Goal: Task Accomplishment & Management: Complete application form

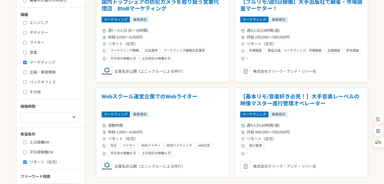
scroll to position [146, 0]
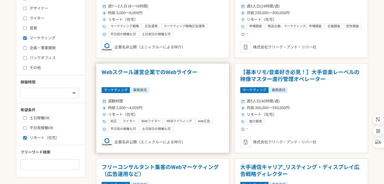
click at [162, 73] on h1 "Webスクール運営企業でのWebライター" at bounding box center [163, 76] width 122 height 14
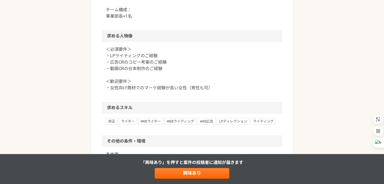
scroll to position [320, 0]
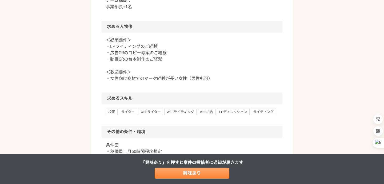
click at [190, 175] on link "興味あり" at bounding box center [192, 173] width 75 height 11
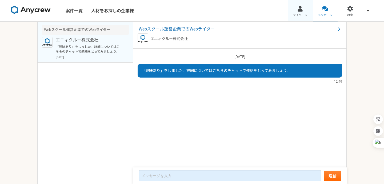
click at [300, 12] on link "マイページ" at bounding box center [300, 10] width 25 height 21
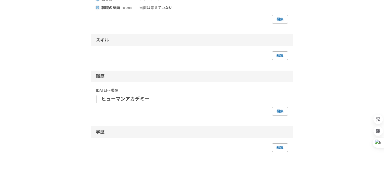
scroll to position [236, 0]
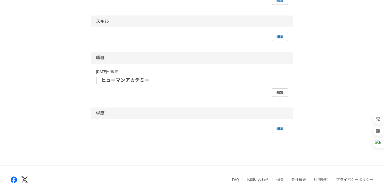
click at [276, 93] on link "編集" at bounding box center [280, 92] width 16 height 9
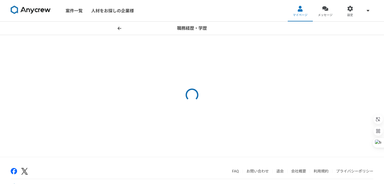
select select
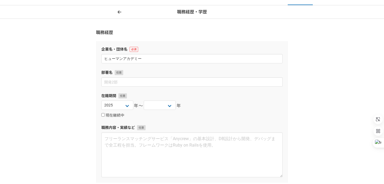
scroll to position [32, 0]
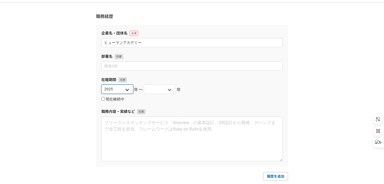
click at [120, 88] on select "[DATE] [DATE] [DATE] [DATE] [DATE] [DATE] [DATE] [DATE] [DATE] [DATE] [DATE] [D…" at bounding box center [117, 88] width 32 height 9
select select "2019"
click at [101, 84] on select "[DATE] [DATE] [DATE] [DATE] [DATE] [DATE] [DATE] [DATE] [DATE] [DATE] [DATE] [D…" at bounding box center [117, 88] width 32 height 9
click at [150, 86] on select "[DATE] [DATE] [DATE] [DATE] [DATE] [DATE] [DATE] [DATE] [DATE] [DATE] [DATE] [D…" at bounding box center [160, 88] width 32 height 9
select select "2019"
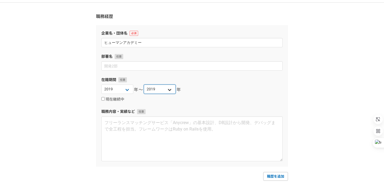
click at [144, 84] on select "[DATE] [DATE] [DATE] [DATE] [DATE] [DATE] [DATE] [DATE] [DATE] [DATE] [DATE] [D…" at bounding box center [160, 88] width 32 height 9
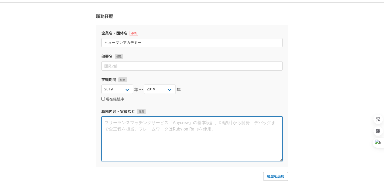
click at [155, 129] on textarea at bounding box center [191, 138] width 181 height 45
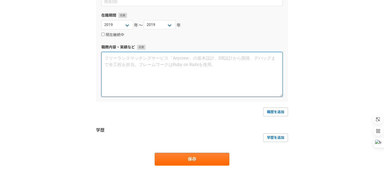
scroll to position [107, 0]
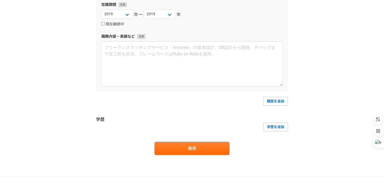
click at [168, 148] on button "保存" at bounding box center [192, 148] width 75 height 13
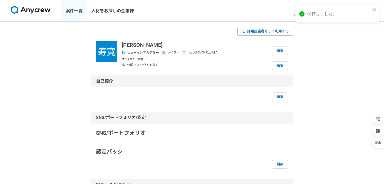
click at [78, 11] on link "案件一覧" at bounding box center [74, 10] width 26 height 21
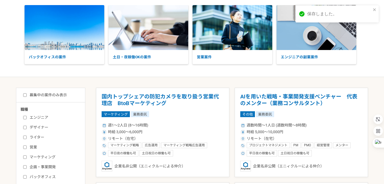
scroll to position [67, 0]
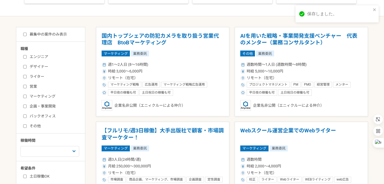
click at [39, 77] on label "ライター" at bounding box center [53, 77] width 61 height 6
click at [27, 77] on input "ライター" at bounding box center [24, 76] width 3 height 3
checkbox input "true"
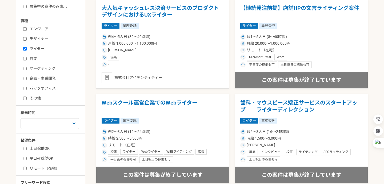
scroll to position [157, 0]
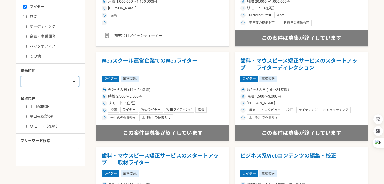
click at [48, 78] on select "週1人日（8時間）以下 週2人日（16時間）以下 週3人日（24時間）以下 週4人日（32時間）以下 週5人日（40時間）以下" at bounding box center [50, 81] width 59 height 11
select select "5"
click at [21, 76] on select "週1人日（8時間）以下 週2人日（16時間）以下 週3人日（24時間）以下 週4人日（32時間）以下 週5人日（40時間）以下" at bounding box center [50, 81] width 59 height 11
click at [28, 123] on label "リモート（在宅）" at bounding box center [53, 126] width 61 height 6
click at [27, 124] on input "リモート（在宅）" at bounding box center [24, 125] width 3 height 3
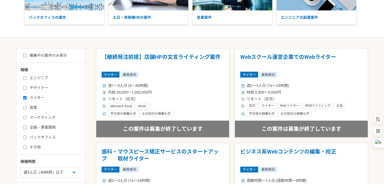
scroll to position [110, 0]
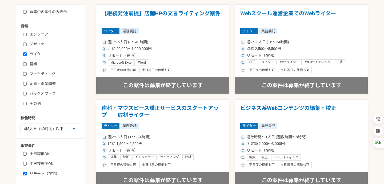
click at [34, 174] on label "リモート（在宅）" at bounding box center [53, 174] width 61 height 6
click at [27, 174] on input "リモート（在宅）" at bounding box center [24, 173] width 3 height 3
checkbox input "false"
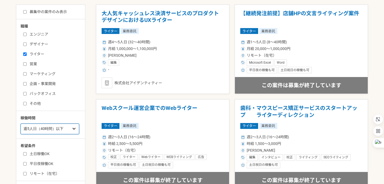
click at [52, 129] on select "週1人日（8時間）以下 週2人日（16時間）以下 週3人日（24時間）以下 週4人日（32時間）以下 週5人日（40時間）以下" at bounding box center [50, 128] width 59 height 11
select select "nop"
click at [21, 123] on select "週1人日（8時間）以下 週2人日（16時間）以下 週3人日（24時間）以下 週4人日（32時間）以下 週5人日（40時間）以下" at bounding box center [50, 128] width 59 height 11
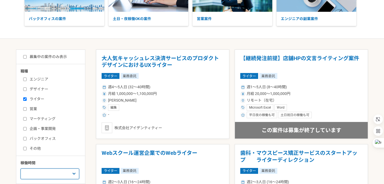
scroll to position [77, 0]
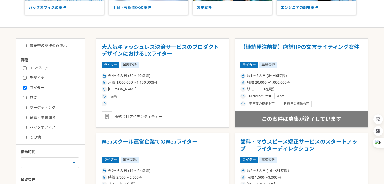
click at [32, 46] on label "募集中の案件のみ表示" at bounding box center [45, 46] width 44 height 6
click at [27, 46] on input "募集中の案件のみ表示" at bounding box center [24, 45] width 3 height 3
checkbox input "true"
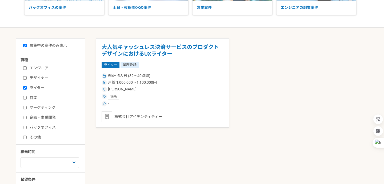
click at [28, 89] on label "ライター" at bounding box center [53, 88] width 61 height 6
click at [27, 89] on input "ライター" at bounding box center [24, 87] width 3 height 3
checkbox input "false"
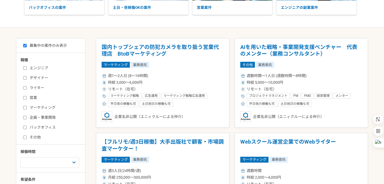
click at [37, 79] on label "デザイナー" at bounding box center [53, 78] width 61 height 6
click at [27, 79] on input "デザイナー" at bounding box center [24, 77] width 3 height 3
checkbox input "true"
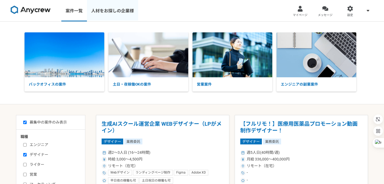
click at [116, 13] on link "人材をお探しの企業様" at bounding box center [112, 10] width 51 height 21
click at [37, 11] on img at bounding box center [31, 10] width 40 height 9
checkbox input "false"
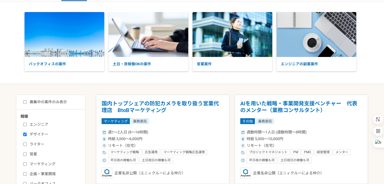
scroll to position [51, 0]
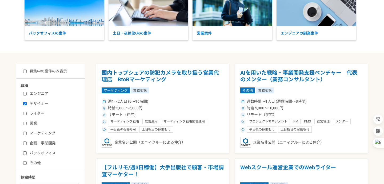
click at [39, 104] on label "デザイナー" at bounding box center [53, 104] width 61 height 6
click at [27, 104] on input "デザイナー" at bounding box center [24, 103] width 3 height 3
checkbox input "false"
click at [37, 115] on label "ライター" at bounding box center [53, 113] width 61 height 6
click at [27, 115] on input "ライター" at bounding box center [24, 113] width 3 height 3
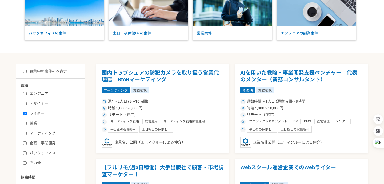
checkbox input "true"
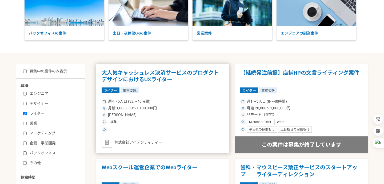
scroll to position [56, 0]
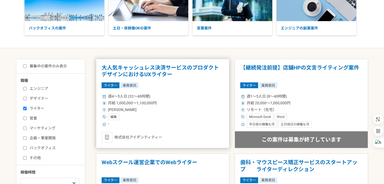
click at [134, 123] on div "-" at bounding box center [163, 124] width 122 height 6
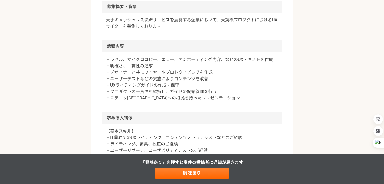
scroll to position [232, 0]
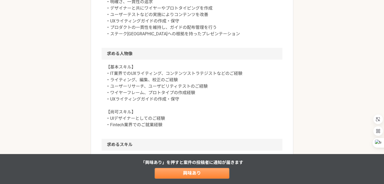
click at [169, 170] on link "興味あり" at bounding box center [192, 173] width 75 height 11
